Goal: Information Seeking & Learning: Check status

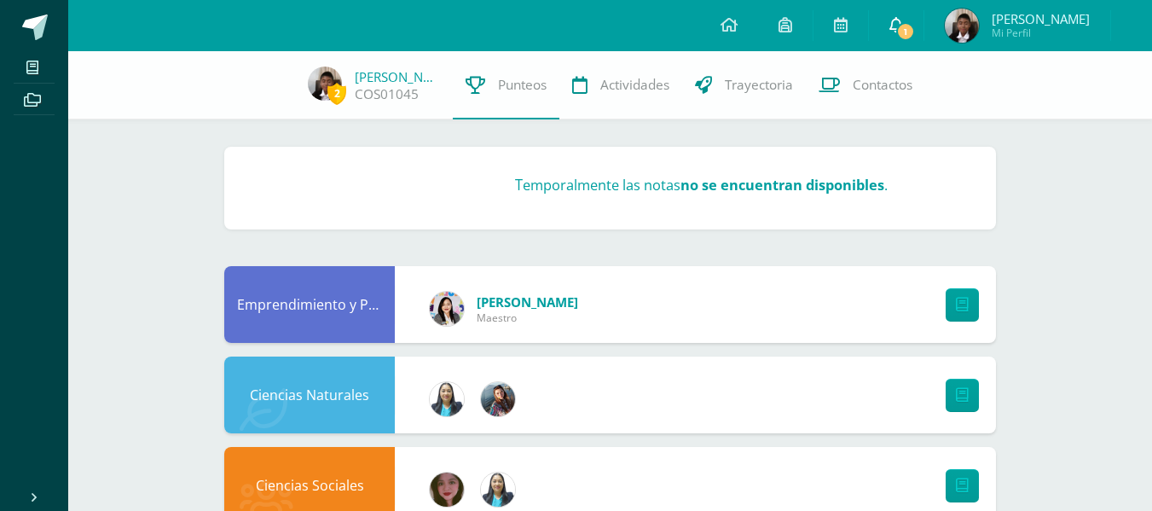
click at [903, 25] on icon at bounding box center [897, 24] width 14 height 15
click at [915, 27] on span "1" at bounding box center [906, 31] width 19 height 19
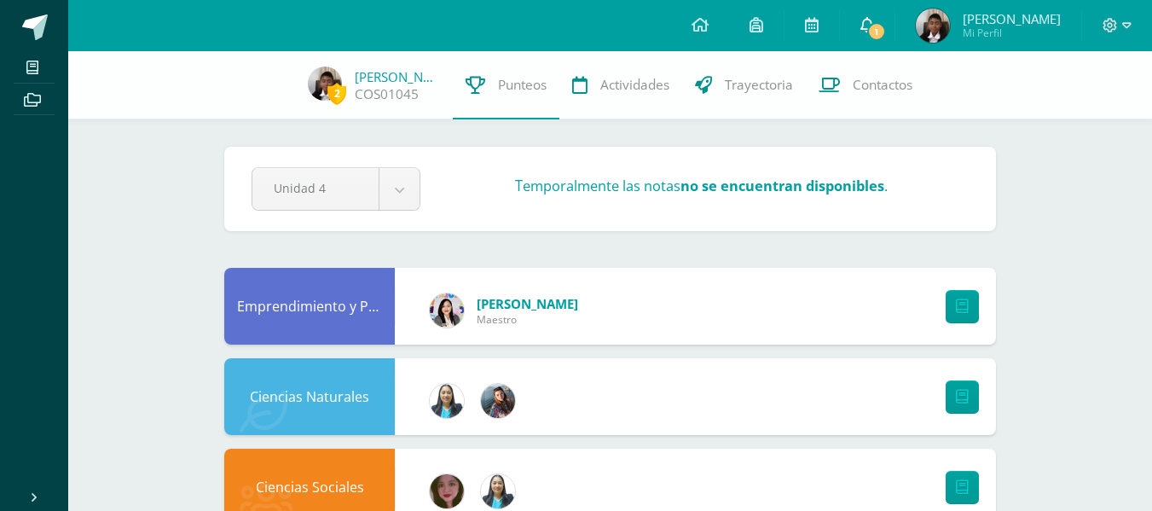
click at [874, 20] on icon at bounding box center [868, 24] width 14 height 15
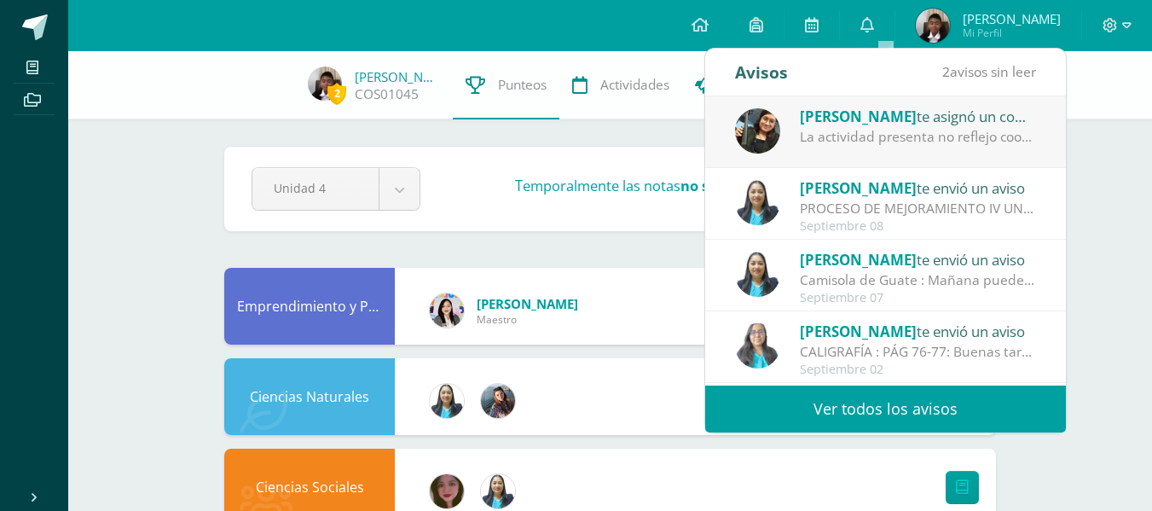
click at [896, 128] on div "La actividad presenta no reflejo coordinación ni los 3 ritmos solicitados" at bounding box center [918, 137] width 237 height 20
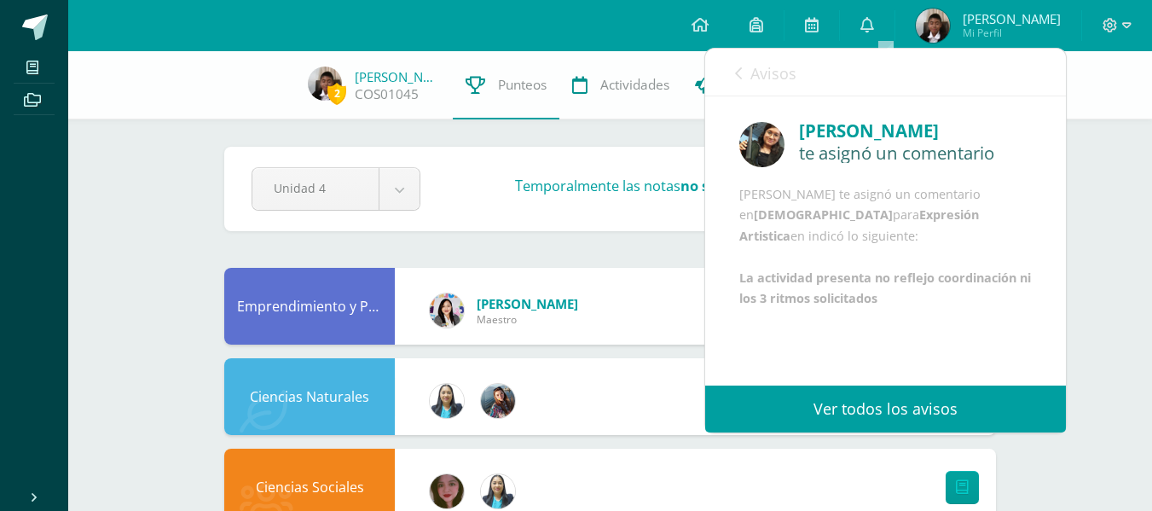
scroll to position [25, 0]
